Goal: Task Accomplishment & Management: Manage account settings

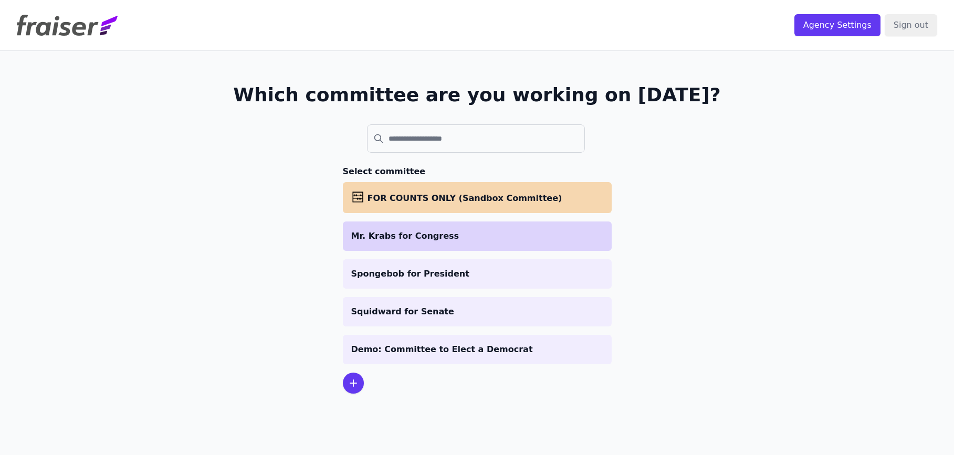
click at [378, 230] on p "Mr. Krabs for Congress" at bounding box center [477, 236] width 252 height 13
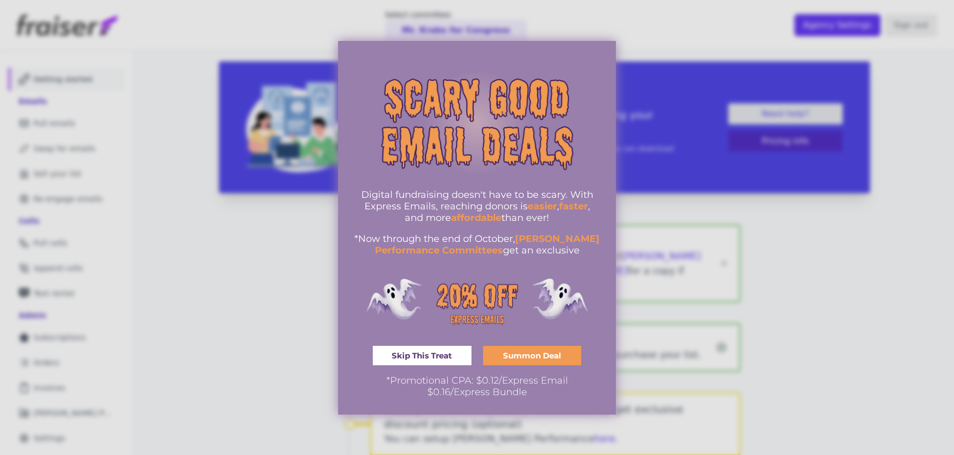
click at [451, 360] on span "Skip This Treat" at bounding box center [422, 356] width 60 height 8
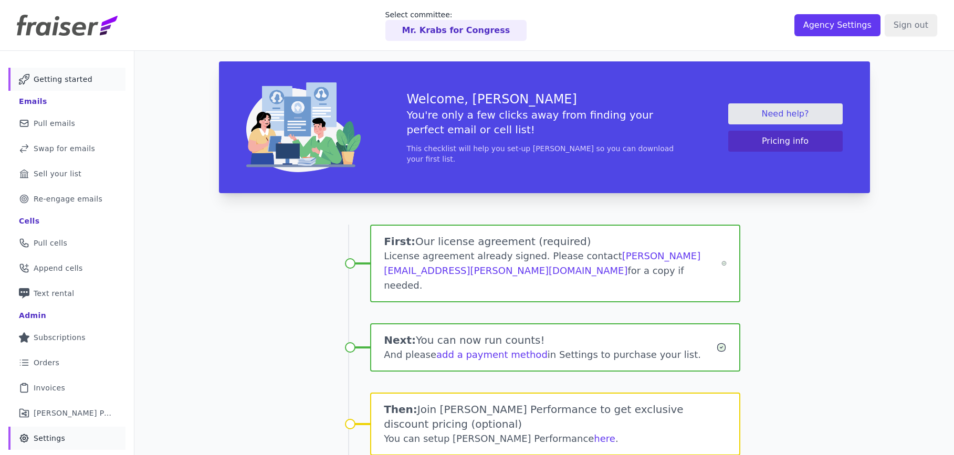
click at [61, 431] on link "Gear Icon Outline of a gear Settings" at bounding box center [66, 438] width 117 height 23
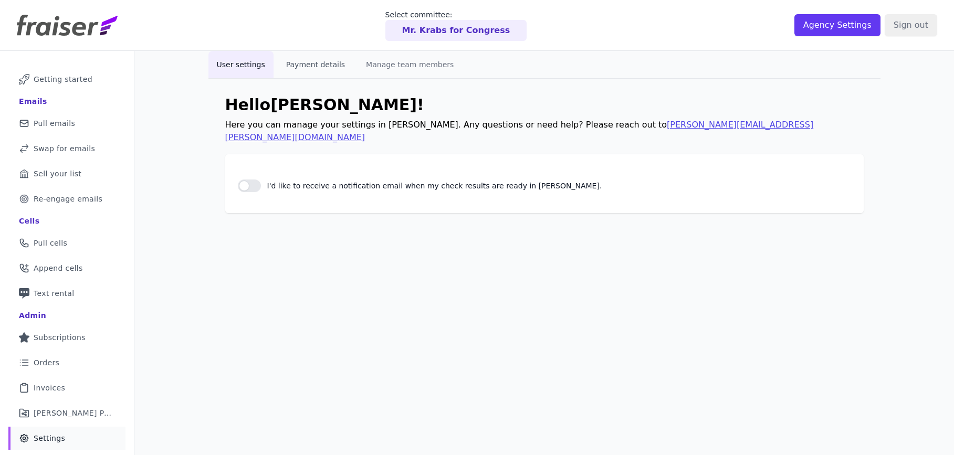
click at [287, 70] on button "Payment details" at bounding box center [316, 64] width 76 height 27
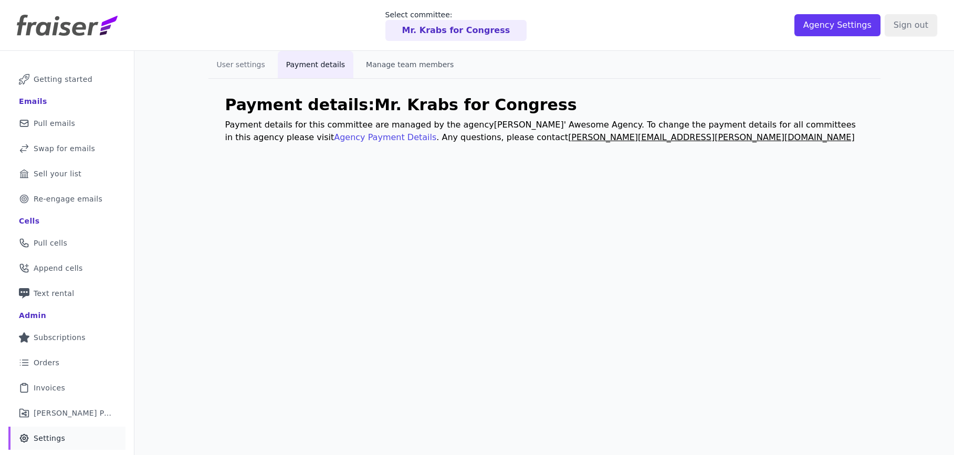
click at [400, 61] on button "Manage team members" at bounding box center [410, 64] width 104 height 27
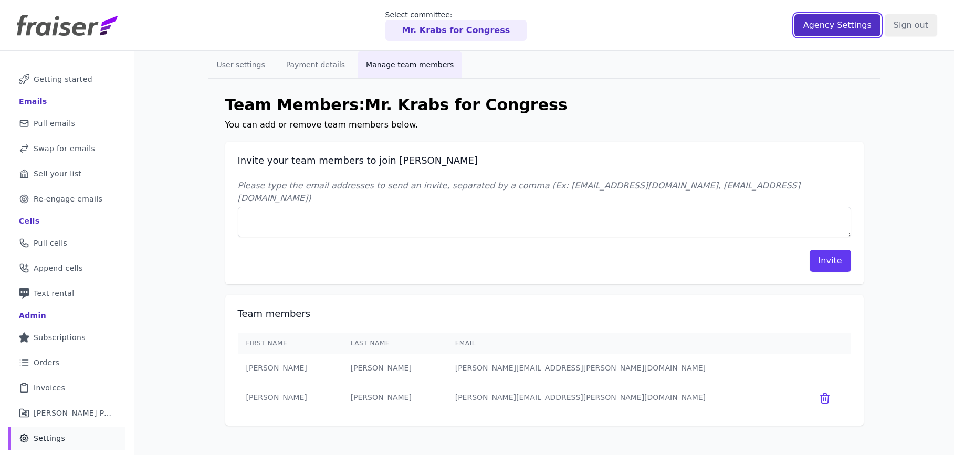
click at [833, 24] on input "Agency Settings" at bounding box center [837, 25] width 86 height 22
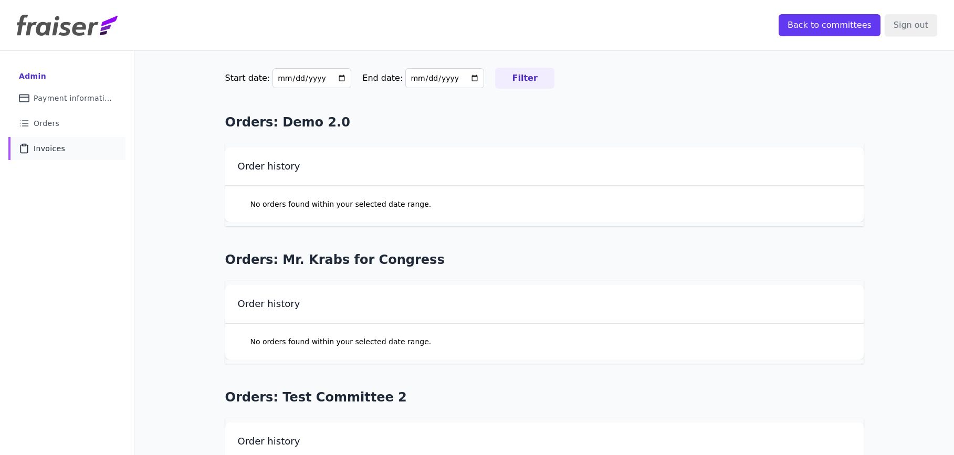
click at [93, 138] on link "Clipboard Icon Outline of a clipboard Invoices" at bounding box center [66, 148] width 117 height 23
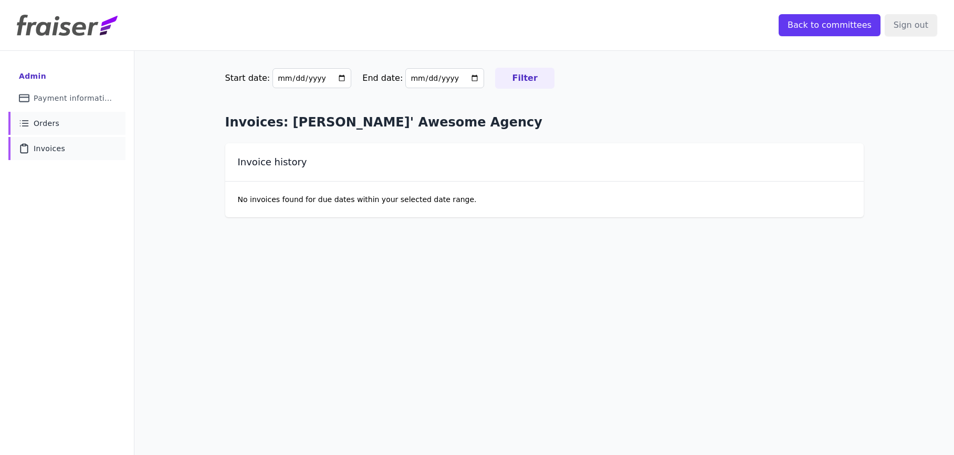
click at [95, 125] on link "List Icon Outline of bulleted list Orders" at bounding box center [66, 123] width 117 height 23
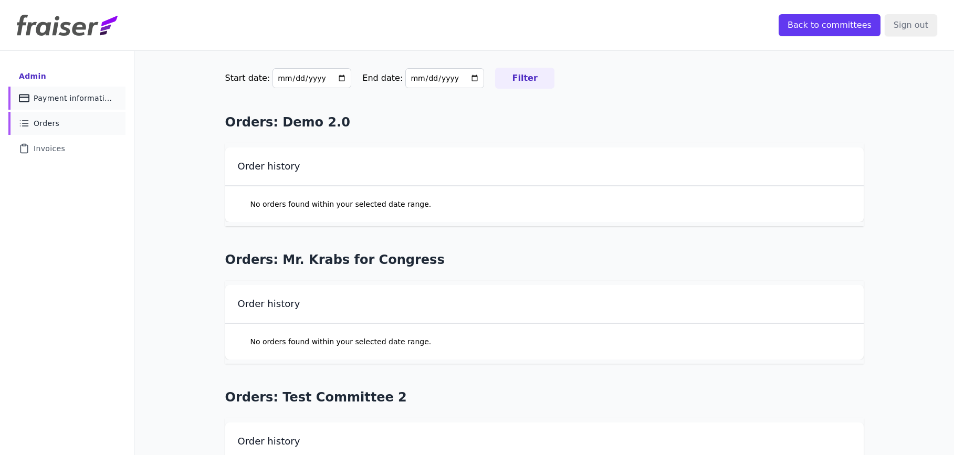
click at [89, 98] on span "Payment information" at bounding box center [73, 98] width 79 height 11
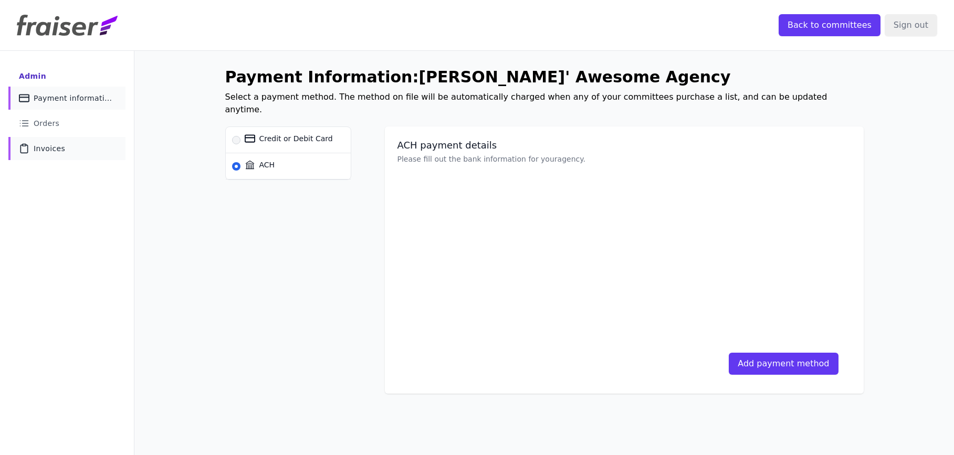
click at [81, 150] on link "Clipboard Icon Outline of a clipboard Invoices" at bounding box center [66, 148] width 117 height 23
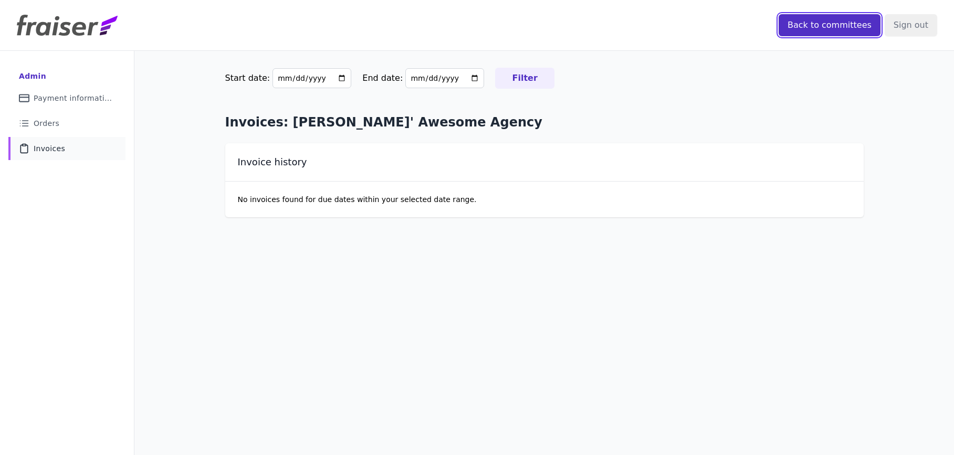
click at [828, 24] on input "Back to committees" at bounding box center [830, 25] width 102 height 22
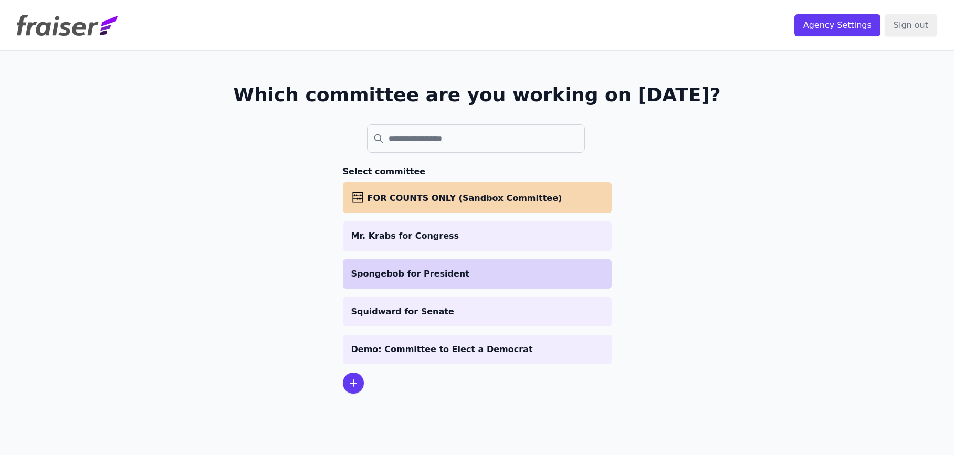
click at [503, 277] on p "Spongebob for President" at bounding box center [477, 274] width 252 height 13
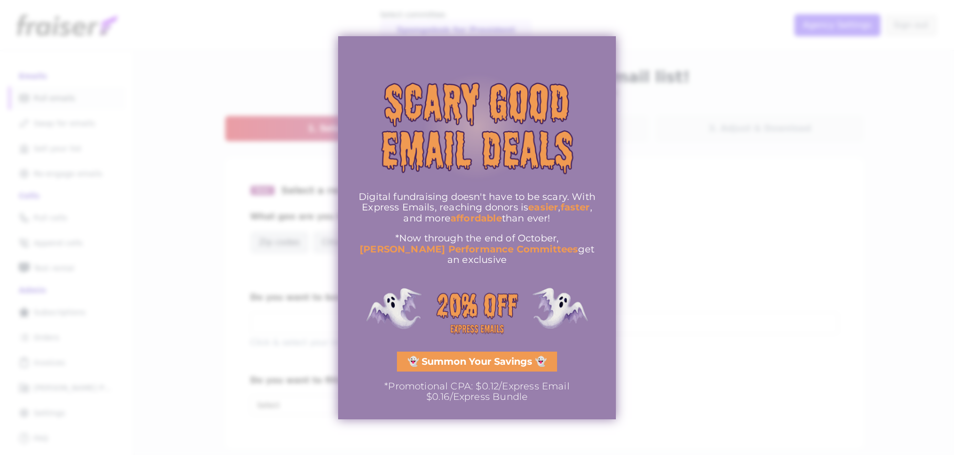
click at [501, 357] on span "👻 Summon Your Savings 👻" at bounding box center [476, 361] width 139 height 9
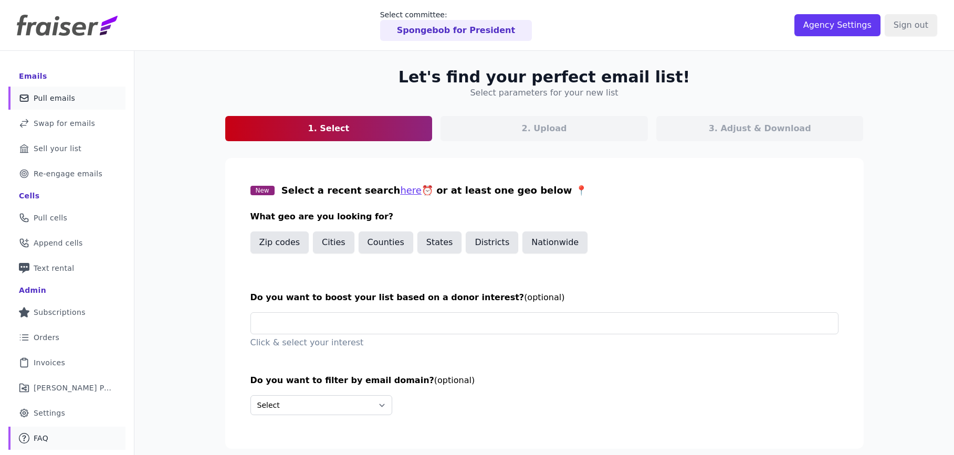
click at [55, 437] on link "Mail Icon Outline of a question FAQ" at bounding box center [66, 438] width 117 height 23
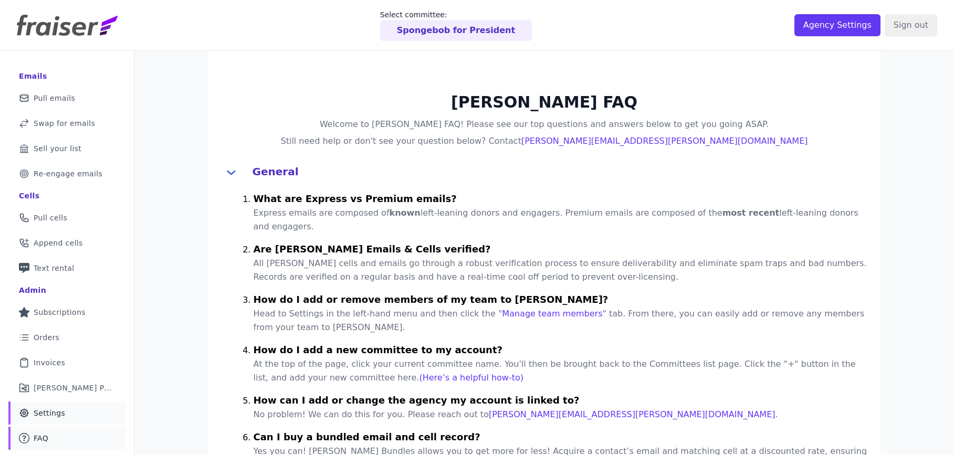
click at [58, 412] on span "Settings" at bounding box center [50, 413] width 32 height 11
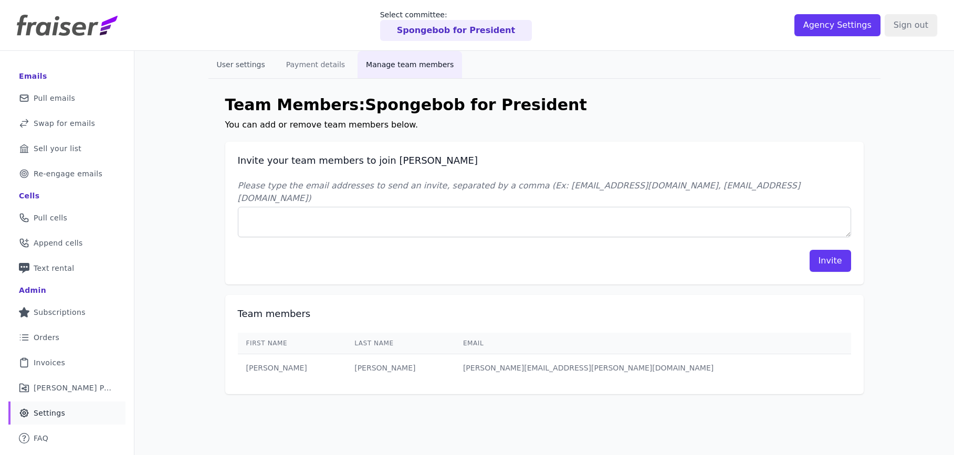
click at [236, 73] on button "User settings" at bounding box center [240, 64] width 65 height 27
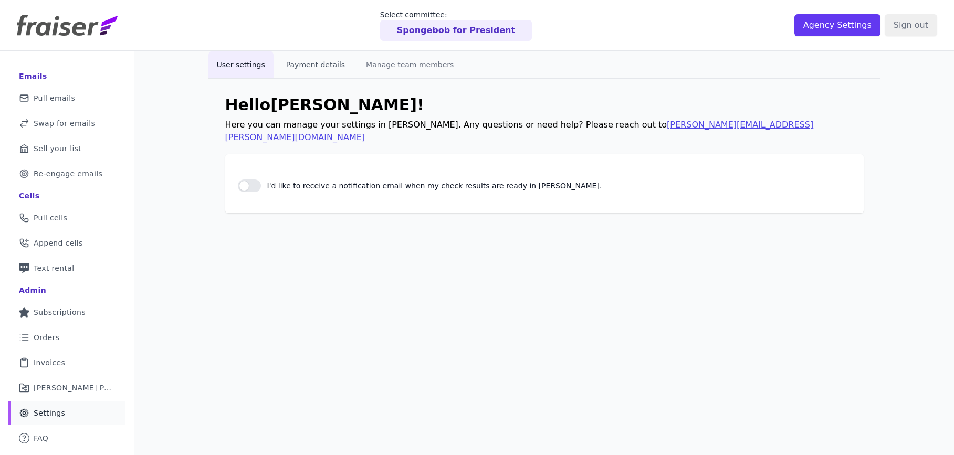
click at [300, 58] on button "Payment details" at bounding box center [316, 64] width 76 height 27
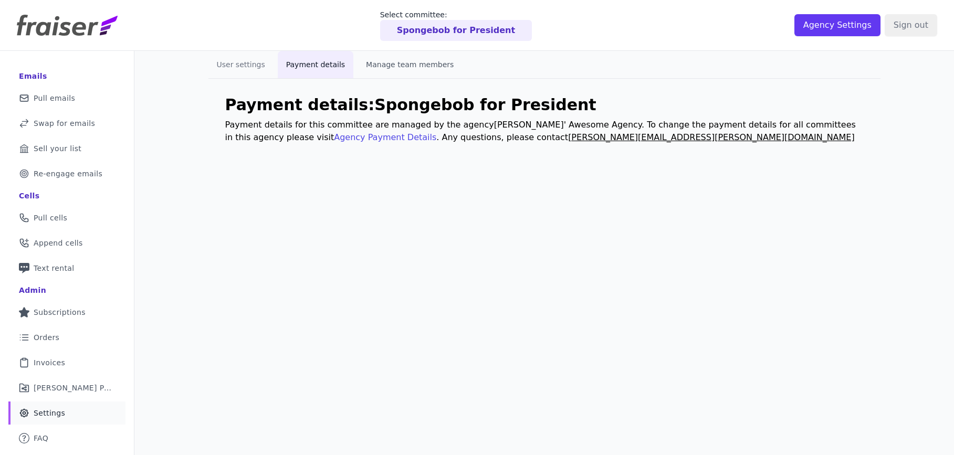
click at [407, 57] on button "Manage team members" at bounding box center [410, 64] width 104 height 27
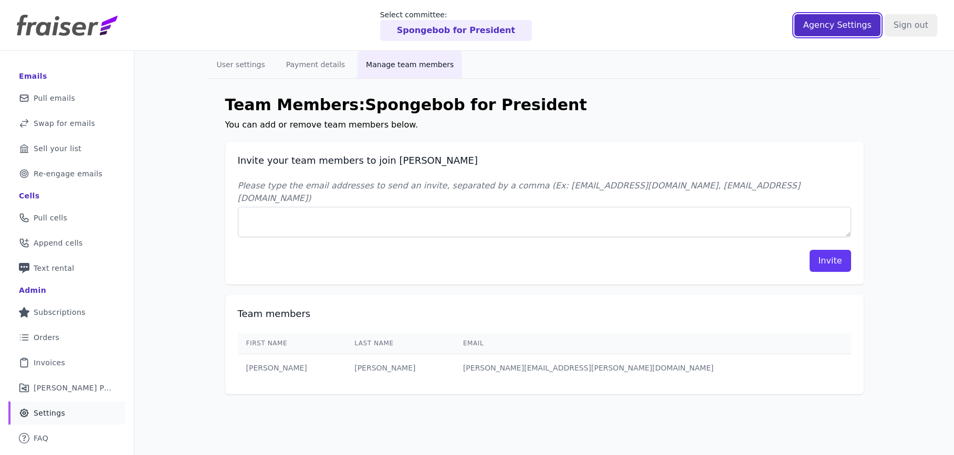
click at [839, 26] on input "Agency Settings" at bounding box center [837, 25] width 86 height 22
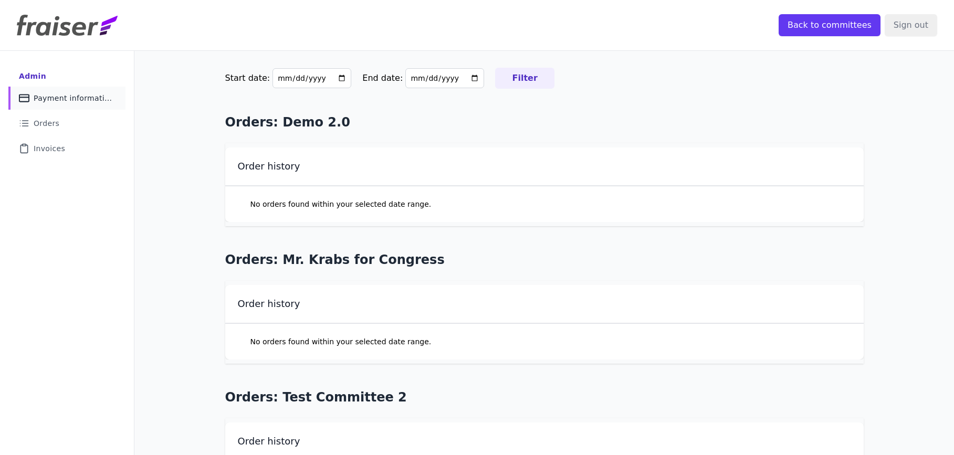
click at [47, 100] on span "Payment information" at bounding box center [73, 98] width 79 height 11
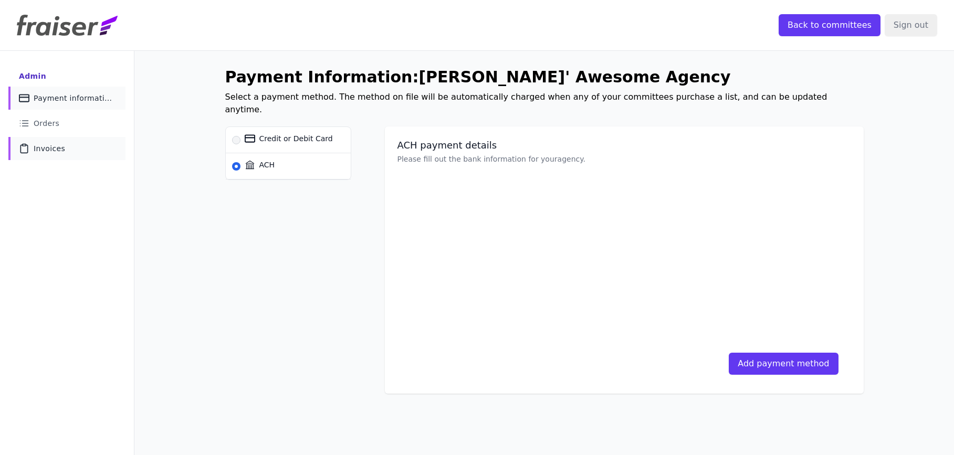
click at [51, 137] on link "Clipboard Icon Outline of a clipboard Invoices" at bounding box center [66, 148] width 117 height 23
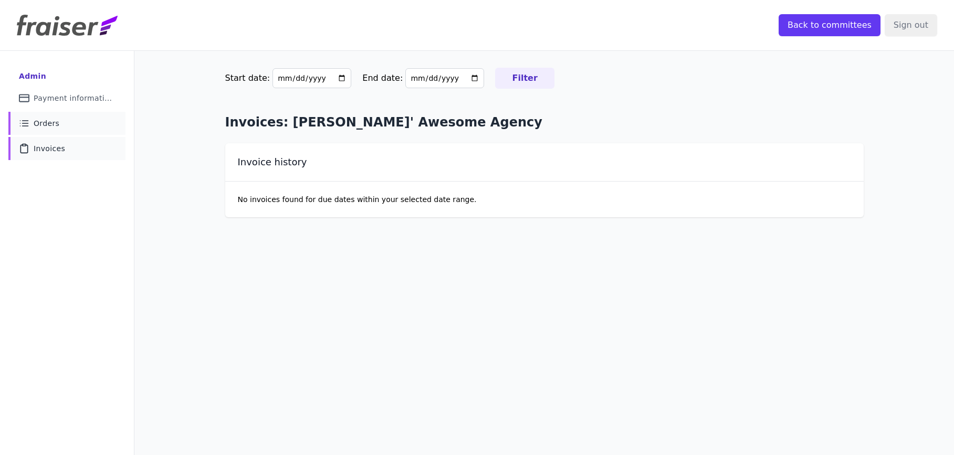
click at [53, 127] on span "Orders" at bounding box center [47, 123] width 26 height 11
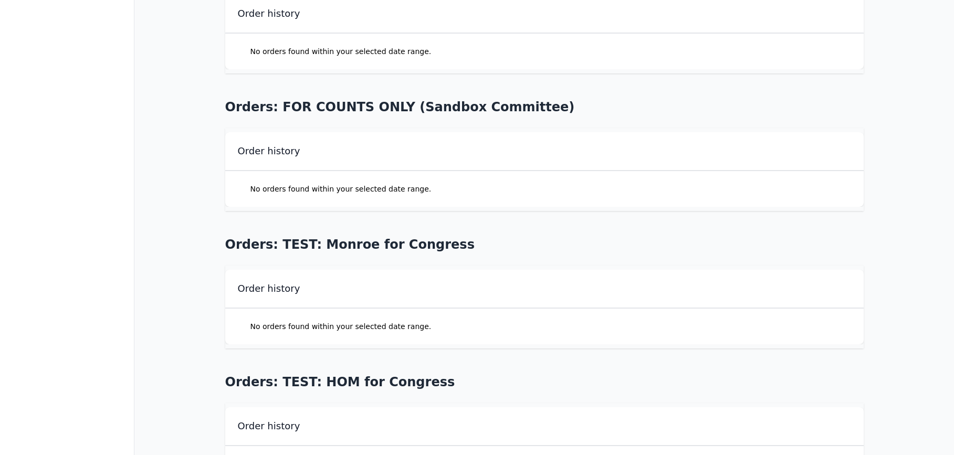
scroll to position [1885, 0]
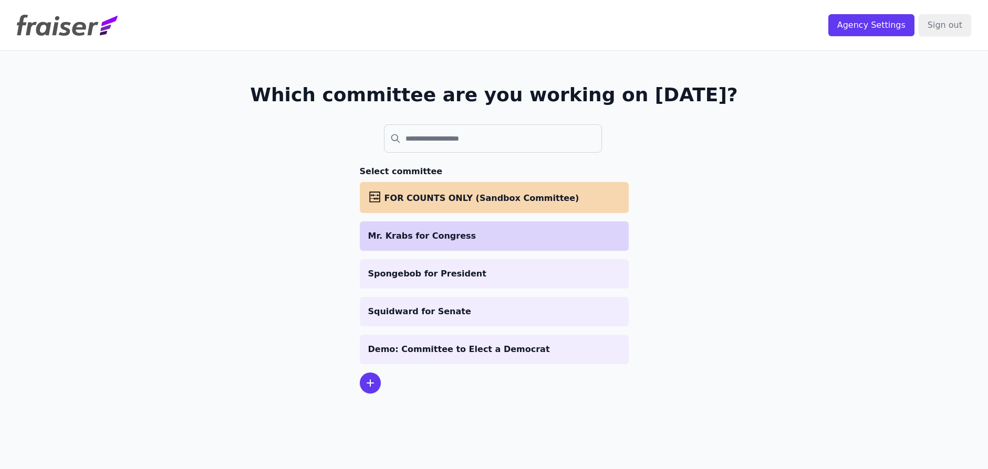
click at [479, 227] on li "Mr. Krabs for Congress" at bounding box center [494, 236] width 269 height 29
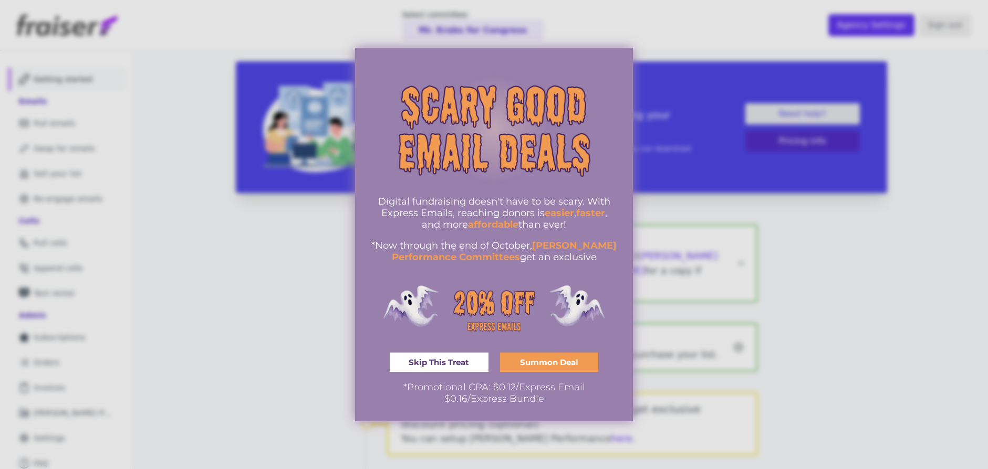
click at [455, 368] on link "Skip This Treat" at bounding box center [439, 362] width 99 height 19
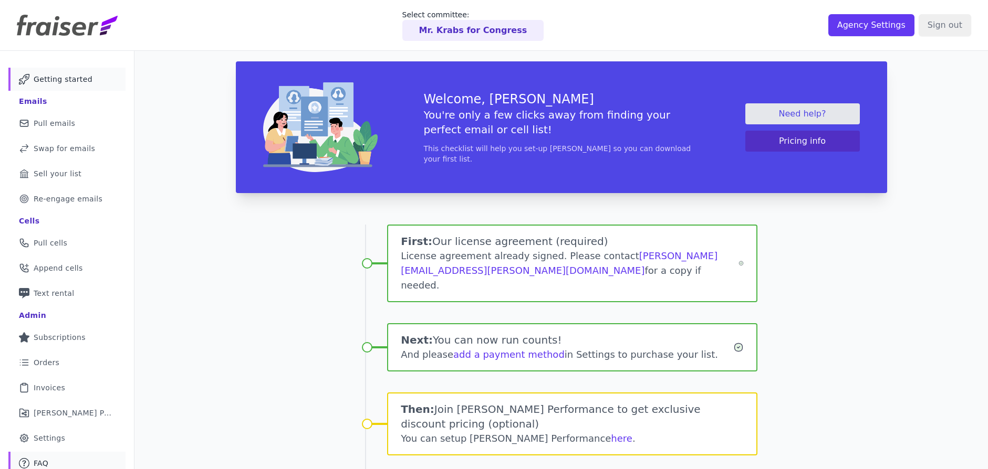
click at [91, 458] on link "Mail Icon Outline of a question FAQ" at bounding box center [66, 463] width 117 height 23
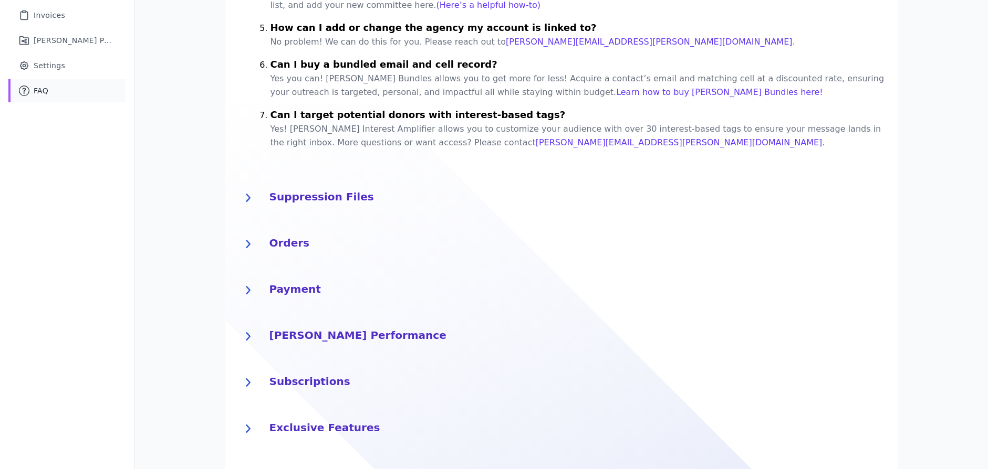
scroll to position [373, 0]
click at [311, 287] on h4 "Payment" at bounding box center [576, 287] width 615 height 17
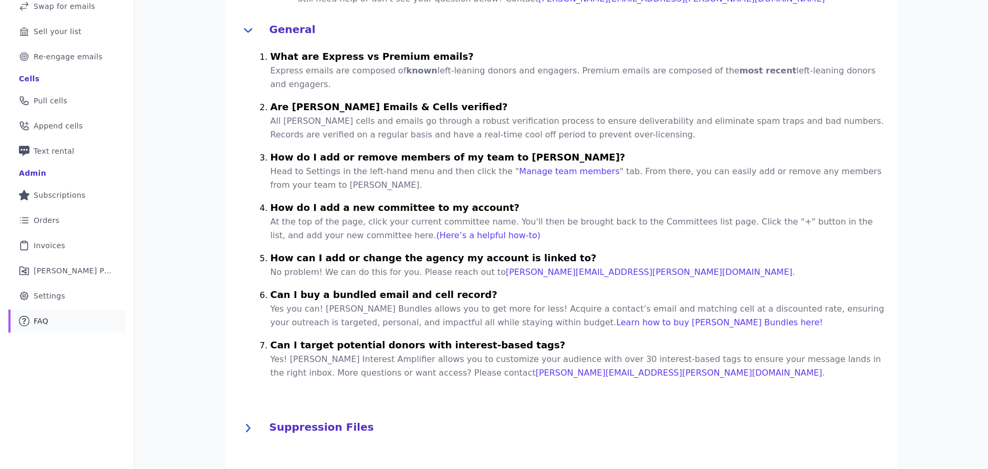
scroll to position [80, 0]
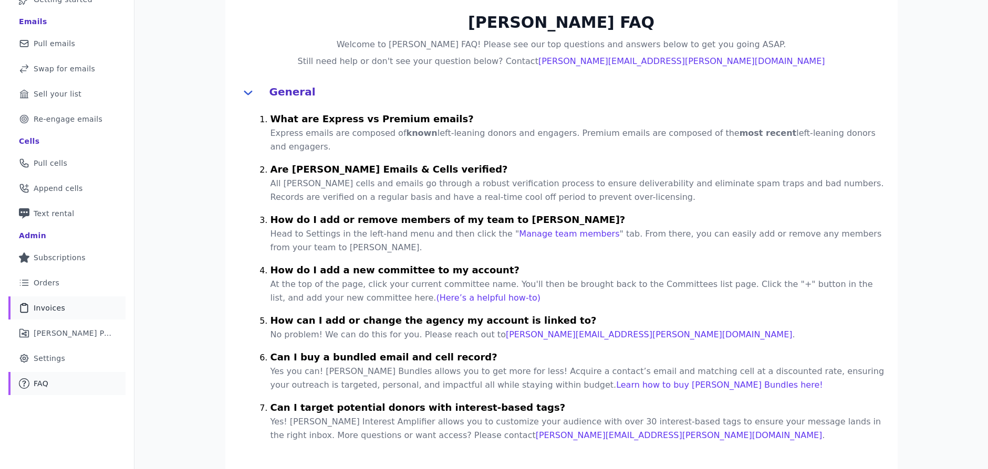
click at [41, 298] on link "Clipboard Icon Outline of a clipboard Invoices" at bounding box center [66, 308] width 117 height 23
